Goal: Navigation & Orientation: Find specific page/section

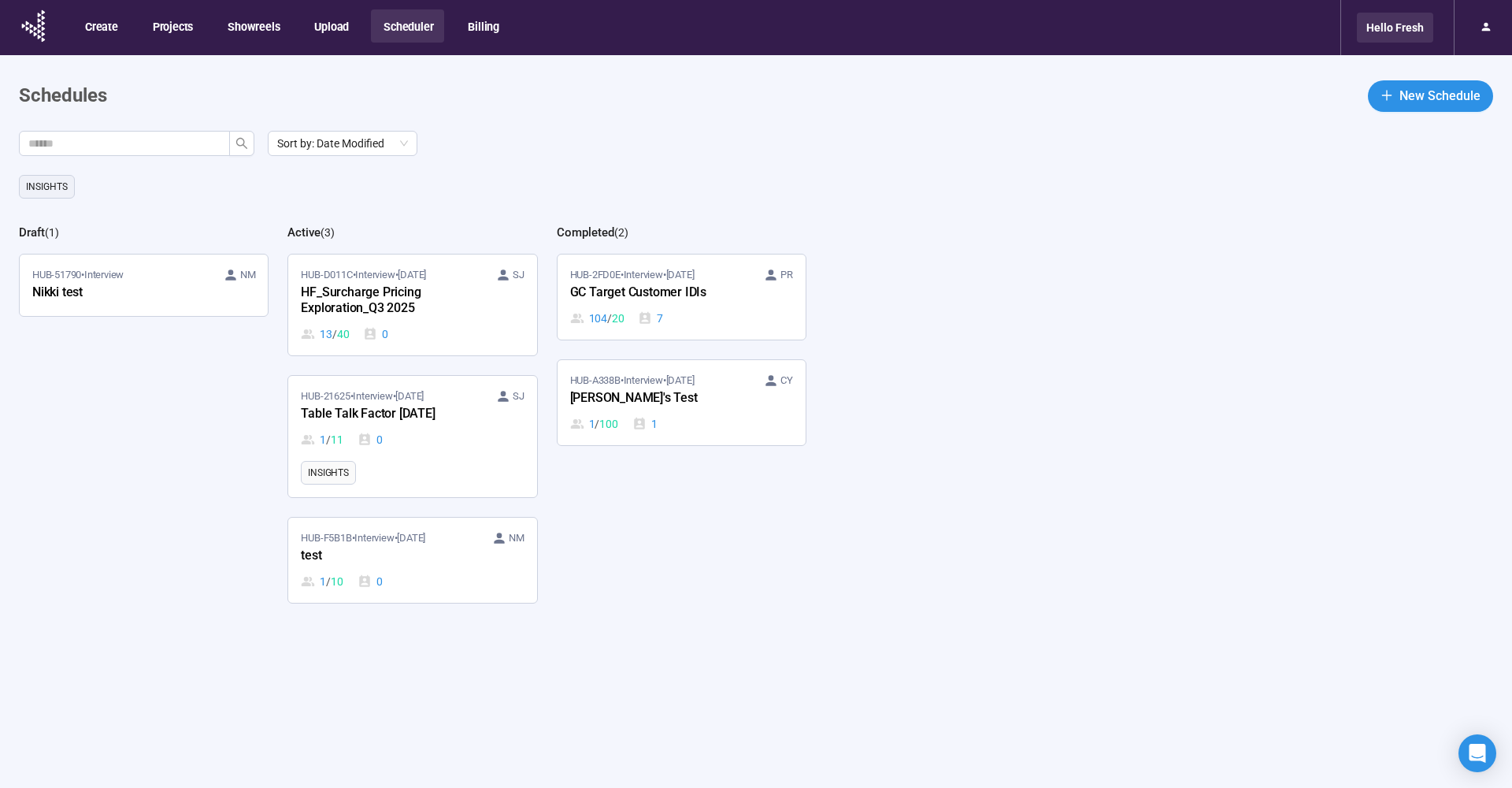
click at [1398, 31] on div "Hello Fresh" at bounding box center [1395, 27] width 77 height 30
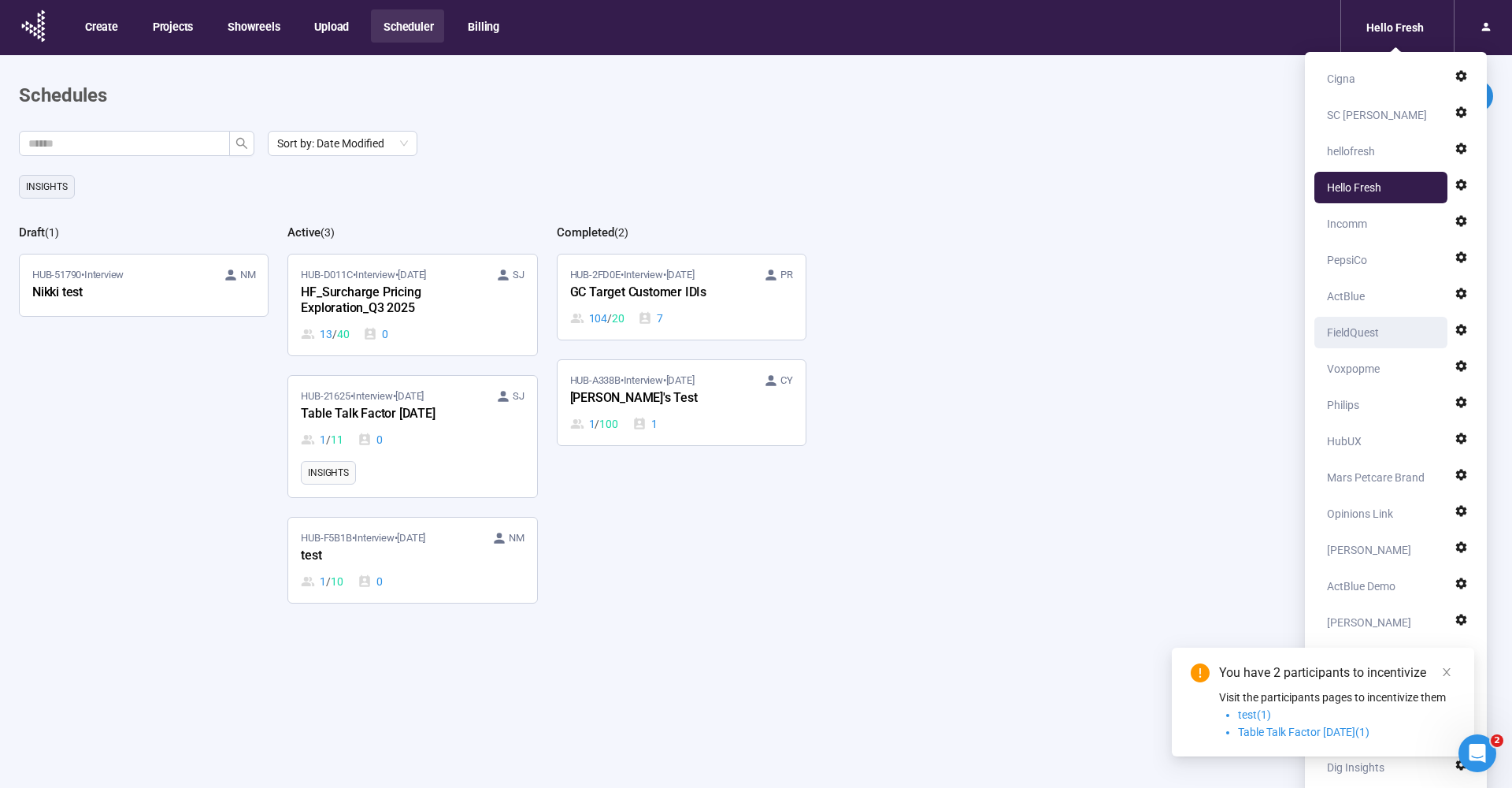
click at [1369, 345] on div "FieldQuest" at bounding box center [1353, 332] width 52 height 32
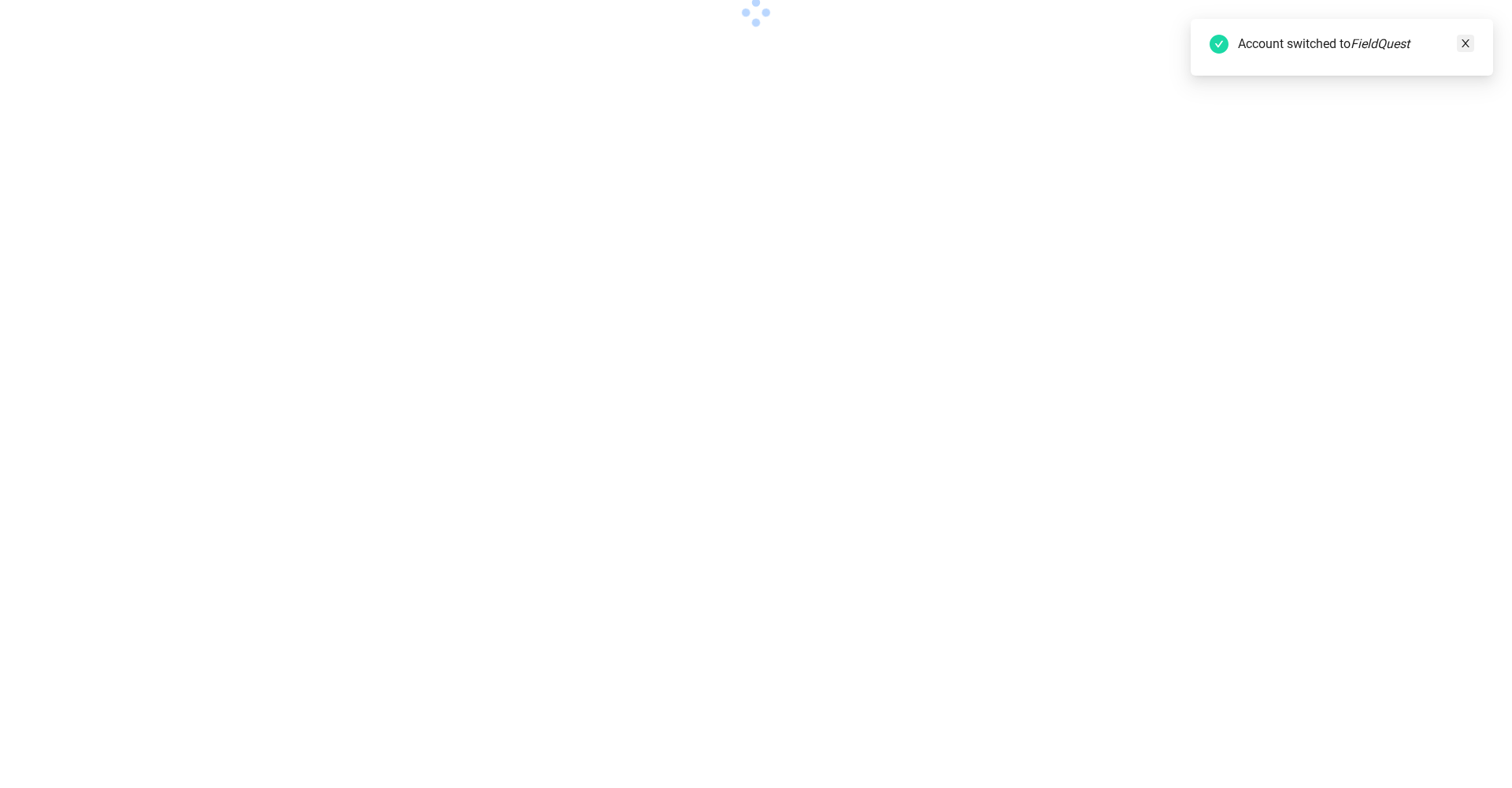
click at [1461, 41] on icon "close" at bounding box center [1465, 42] width 11 height 11
